Goal: Check status: Check status

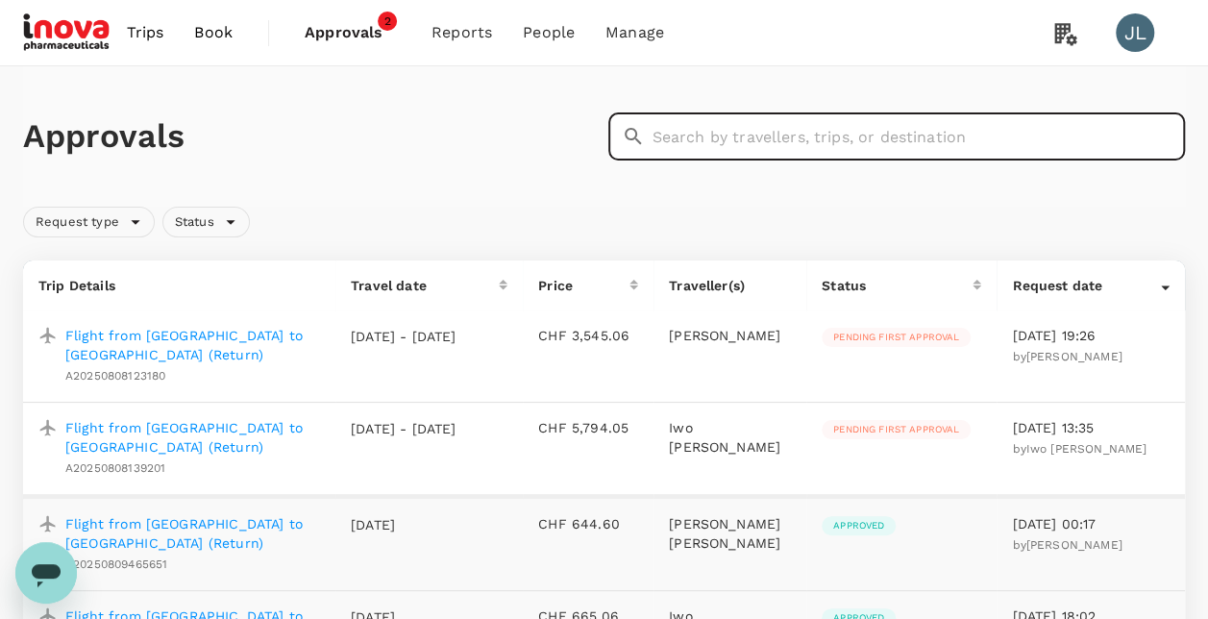
click at [690, 134] on input "text" at bounding box center [918, 136] width 533 height 48
paste input "A20250725912763"
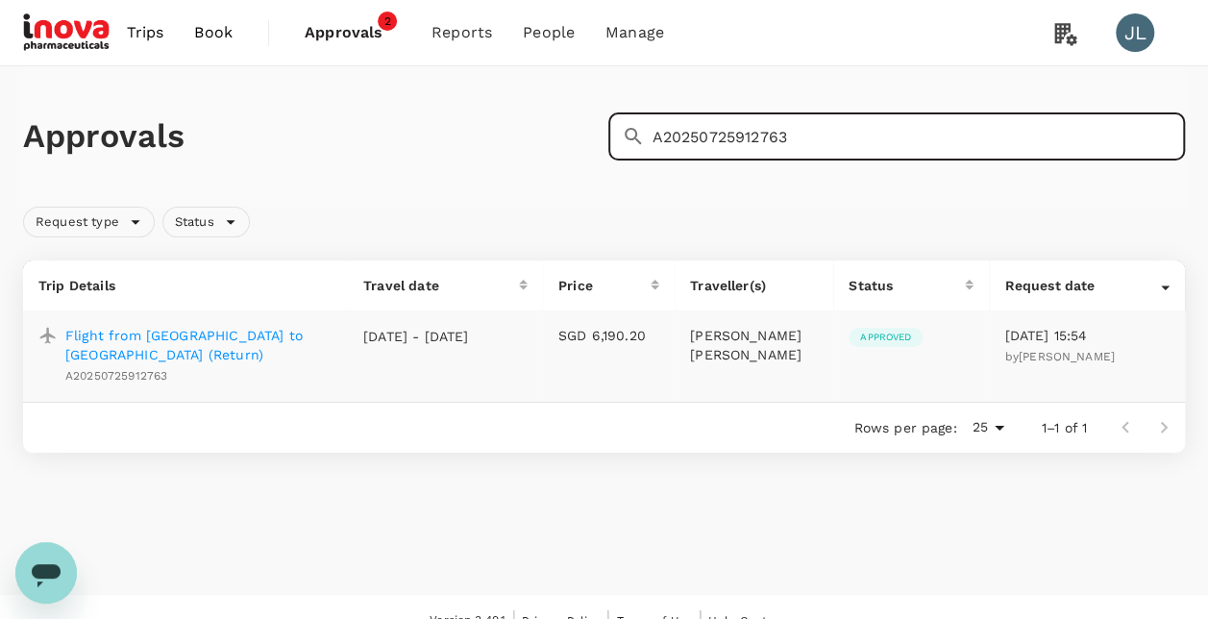
drag, startPoint x: 819, startPoint y: 136, endPoint x: 549, endPoint y: 137, distance: 270.0
click at [567, 135] on div "Approvals ​ A20250725912763 ​" at bounding box center [599, 133] width 1169 height 56
paste input "15134239"
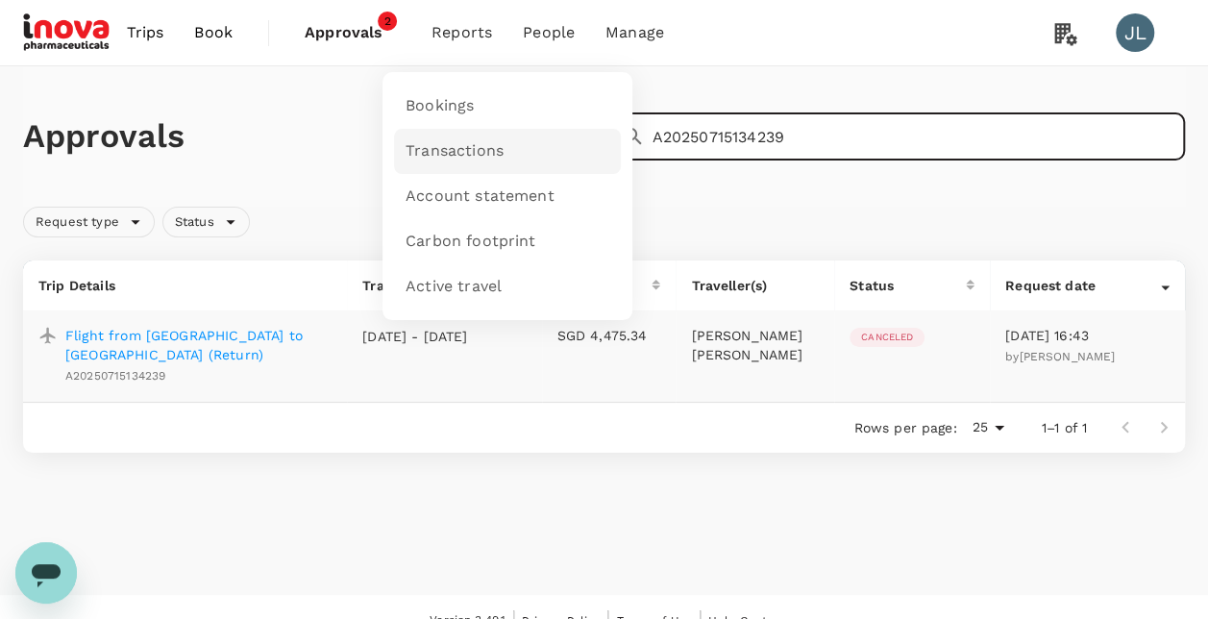
type input "A20250715134239"
click at [453, 154] on span "Transactions" at bounding box center [454, 151] width 98 height 22
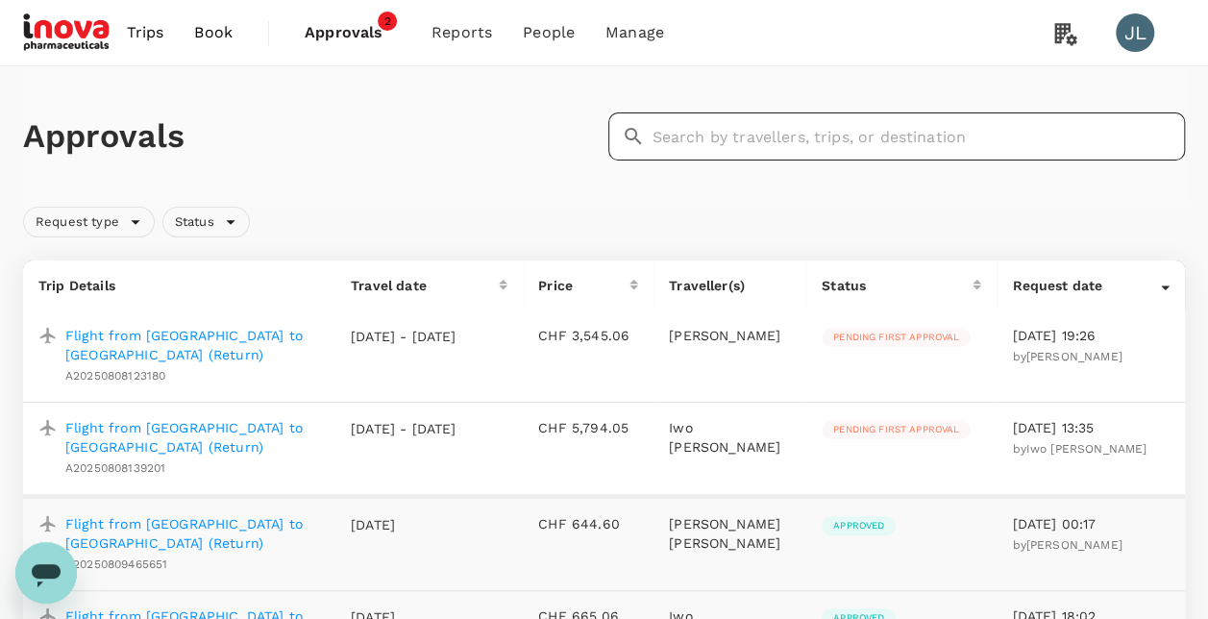
click at [695, 139] on input "text" at bounding box center [918, 136] width 533 height 48
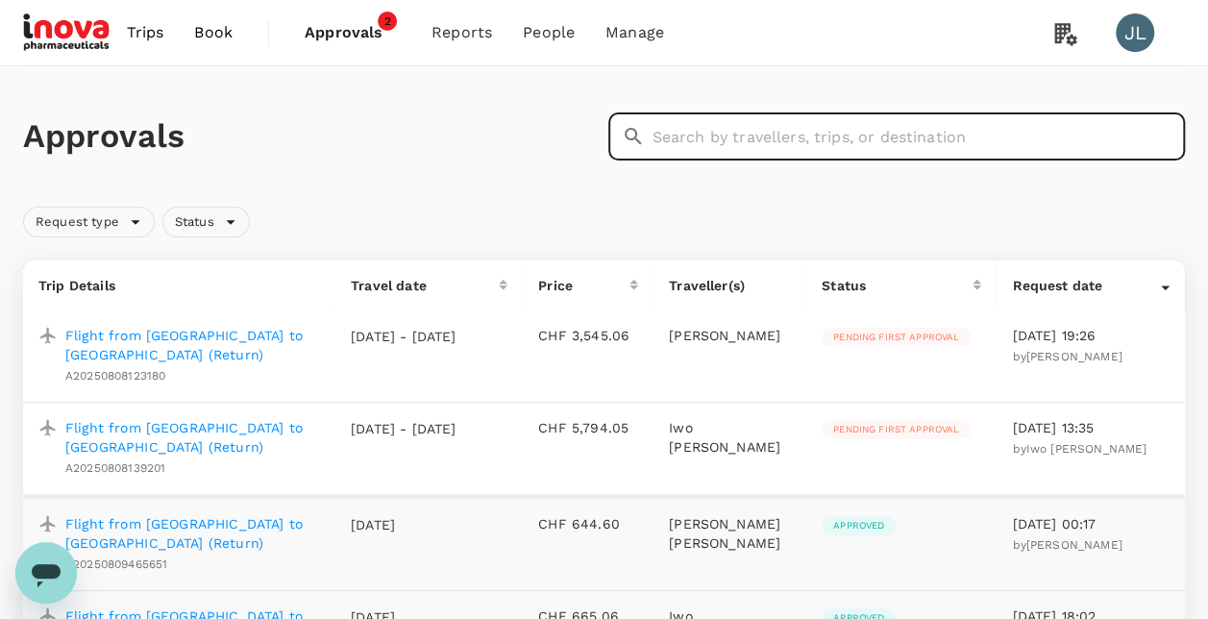
click at [671, 140] on input "text" at bounding box center [918, 136] width 533 height 48
paste input "TT-20250610882025"
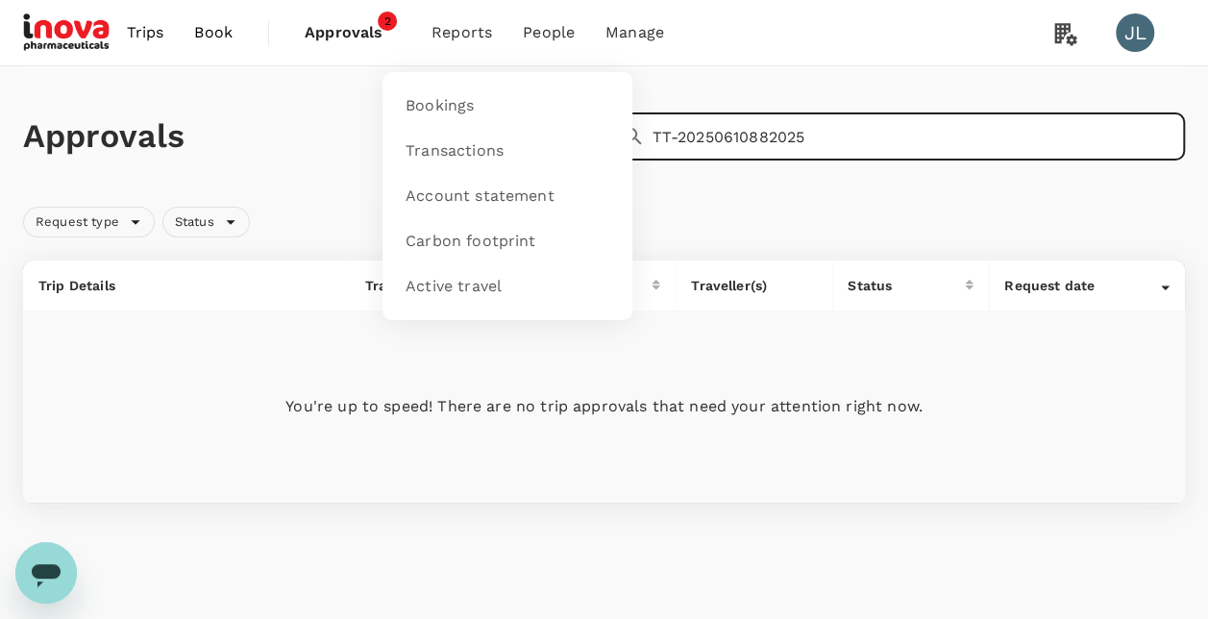
type input "TT-20250610882025"
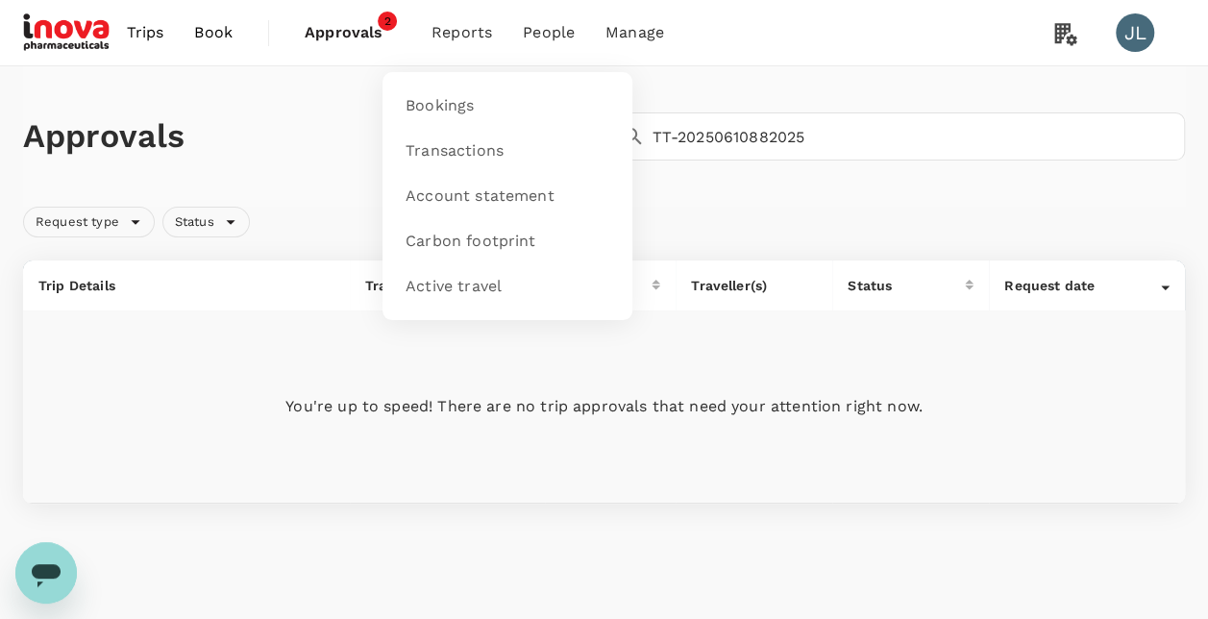
click at [463, 35] on span "Reports" at bounding box center [461, 32] width 61 height 23
click at [444, 101] on span "Bookings" at bounding box center [439, 106] width 68 height 22
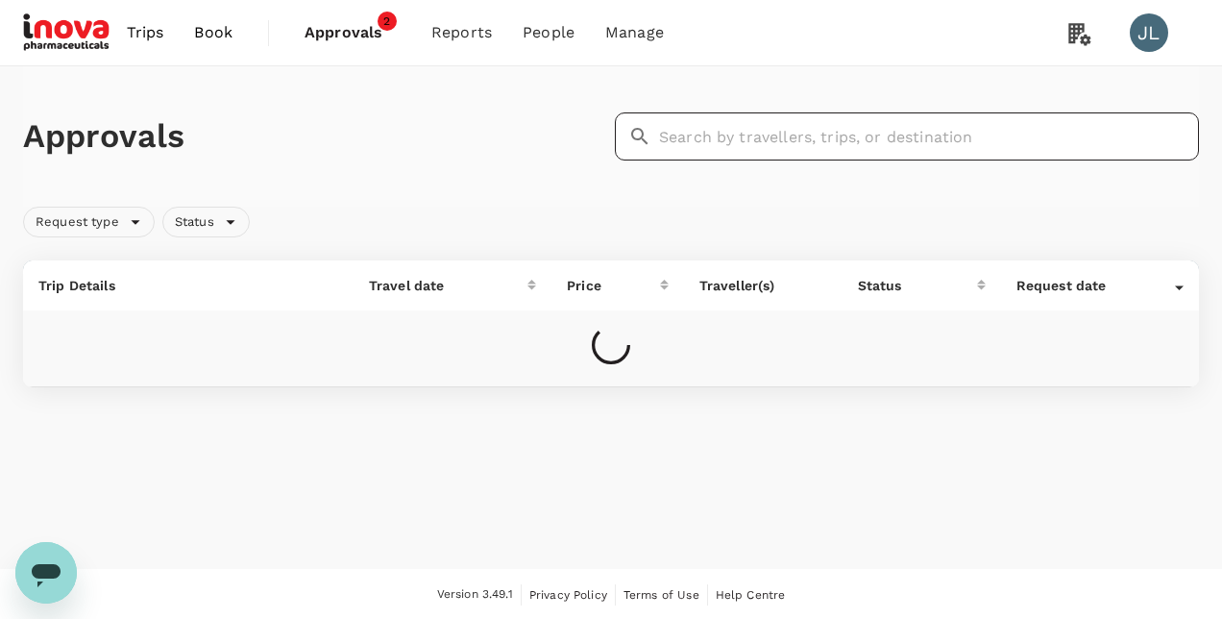
click at [721, 140] on input "text" at bounding box center [929, 136] width 540 height 48
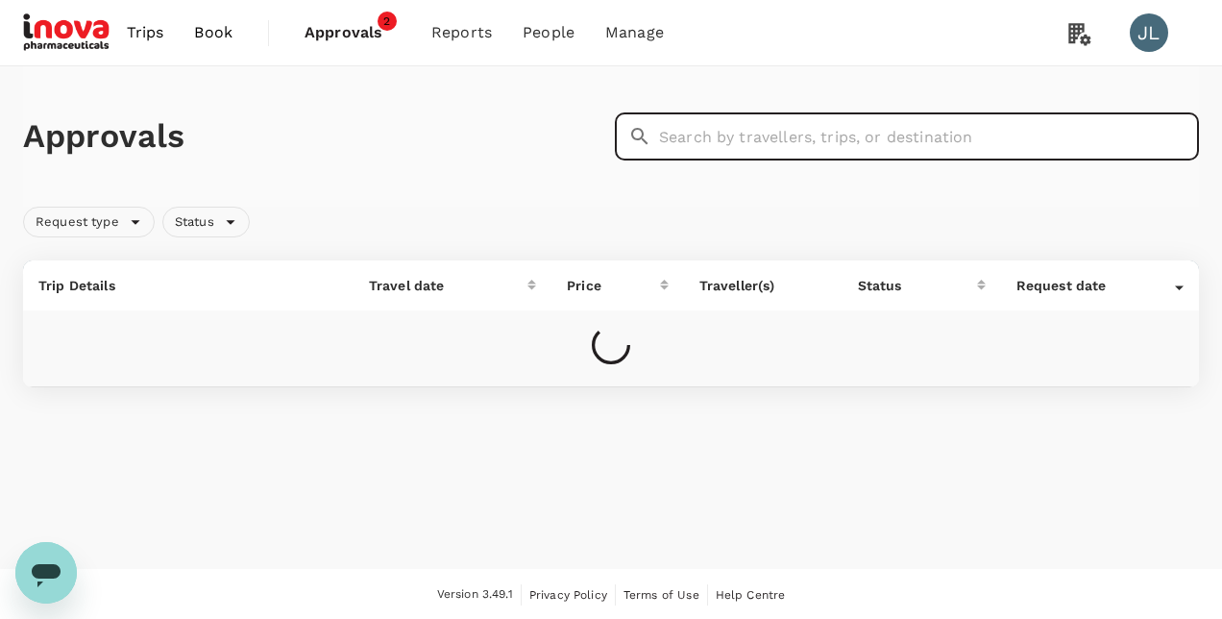
paste input "TT20250715019514"
type input "TT20250715019514"
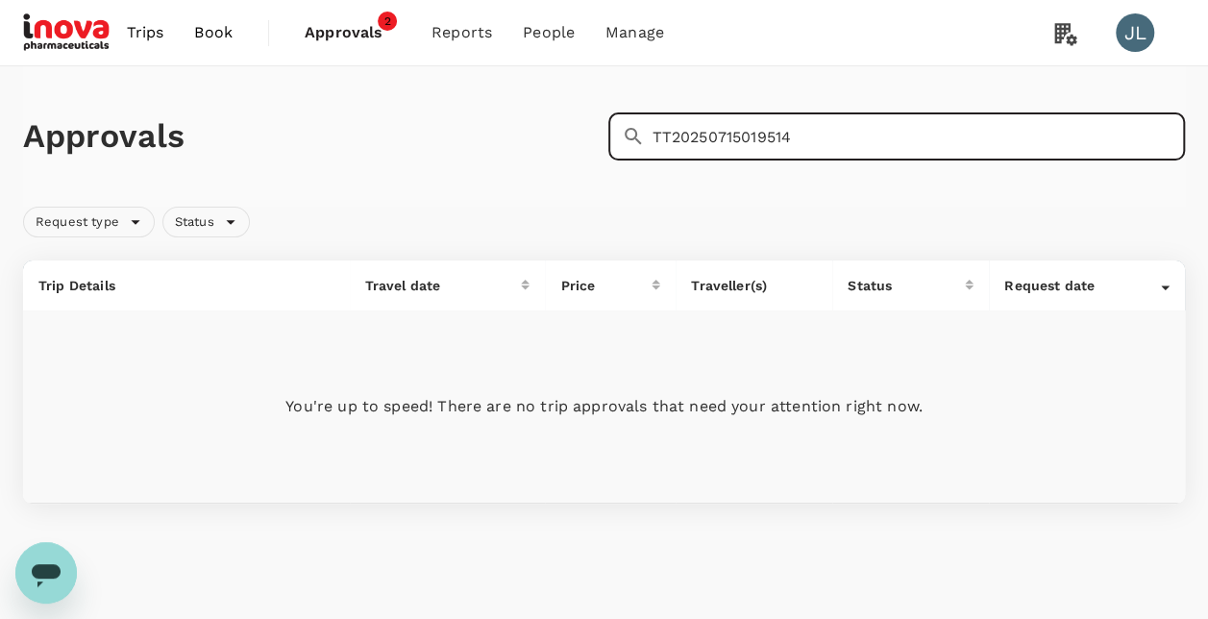
drag, startPoint x: 806, startPoint y: 133, endPoint x: 363, endPoint y: 86, distance: 445.3
click at [363, 86] on div "Approvals ​ TT20250715019514 ​" at bounding box center [604, 136] width 1162 height 140
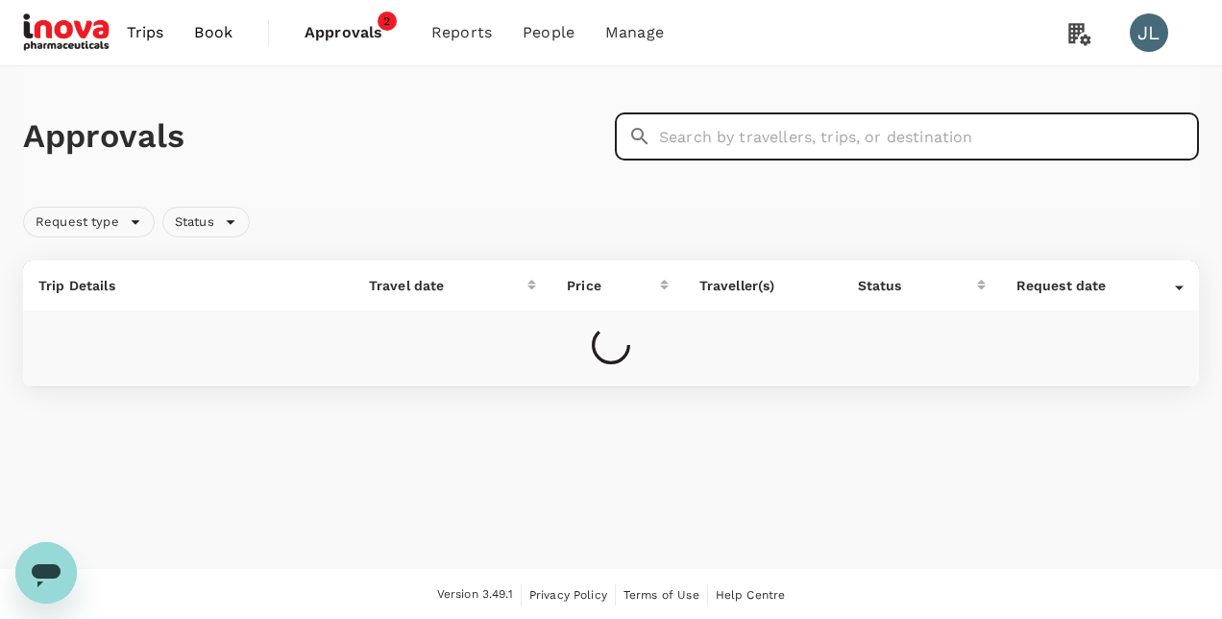
click at [693, 139] on input "text" at bounding box center [929, 136] width 540 height 48
paste input "TT20250715019514"
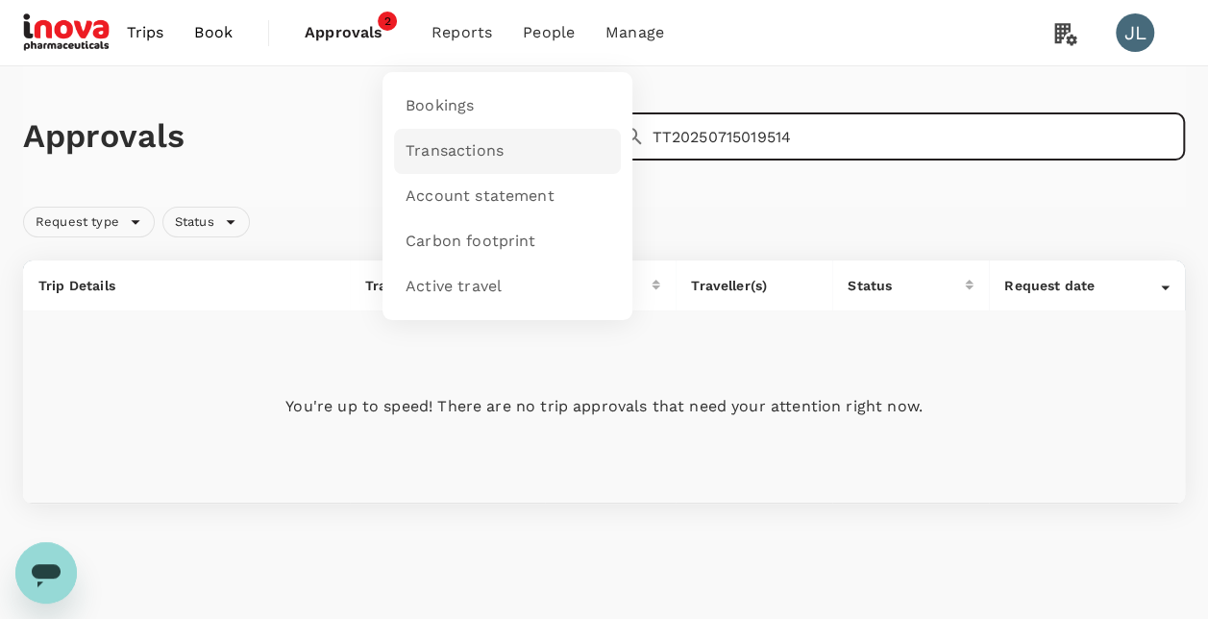
type input "TT20250715019514"
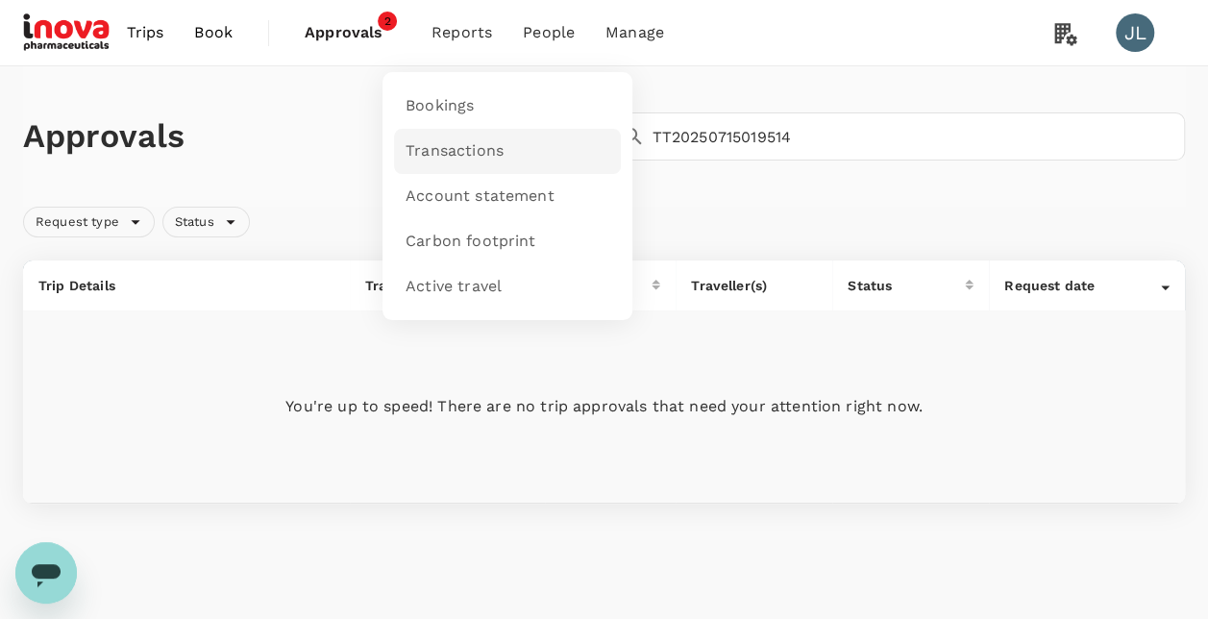
click at [457, 152] on span "Transactions" at bounding box center [454, 151] width 98 height 22
